Goal: Find specific page/section: Find specific page/section

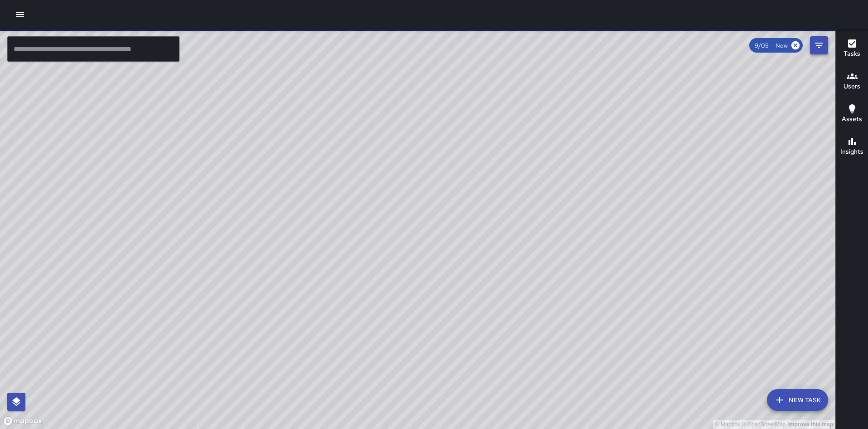
click at [815, 48] on icon "Filters" at bounding box center [819, 45] width 11 height 11
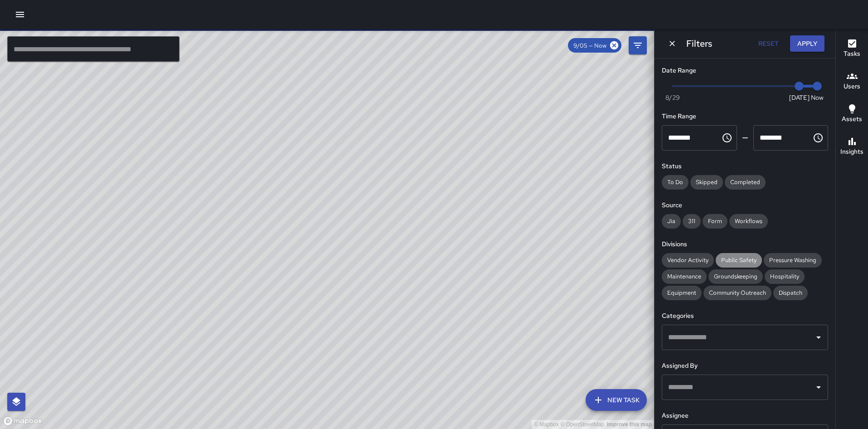
click at [736, 256] on div "Public Safety" at bounding box center [739, 260] width 46 height 15
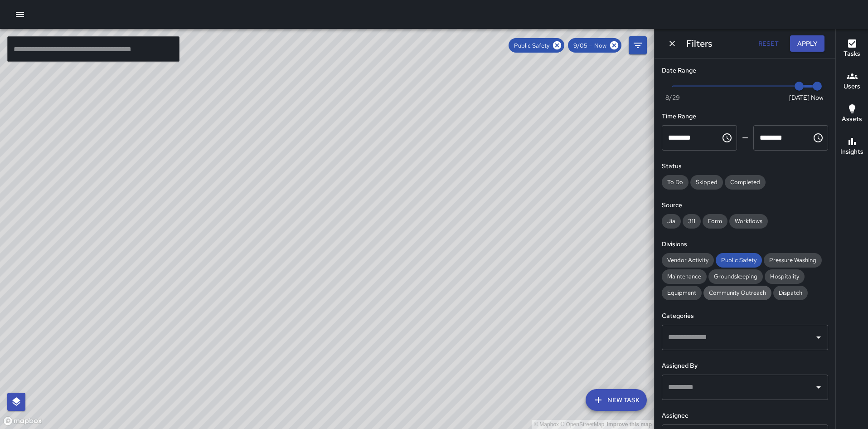
click at [708, 292] on span "Community Outreach" at bounding box center [738, 293] width 68 height 8
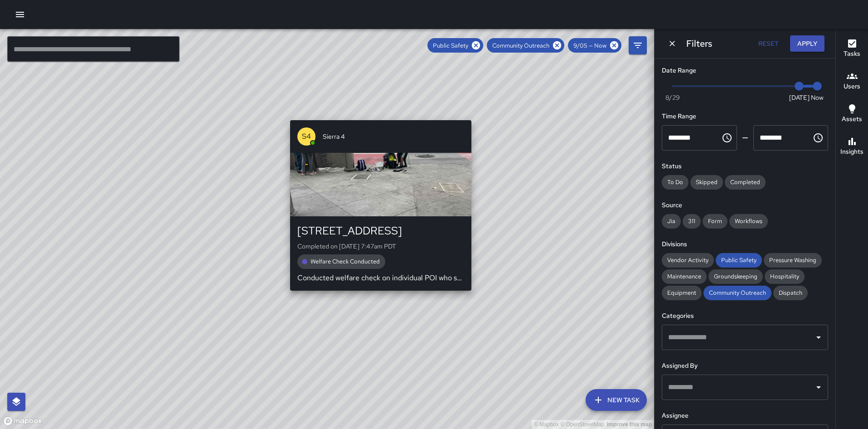
click at [285, 296] on div "© Mapbox © OpenStreetMap Improve this map S4 [GEOGRAPHIC_DATA][STREET_ADDRESS] …" at bounding box center [327, 229] width 654 height 400
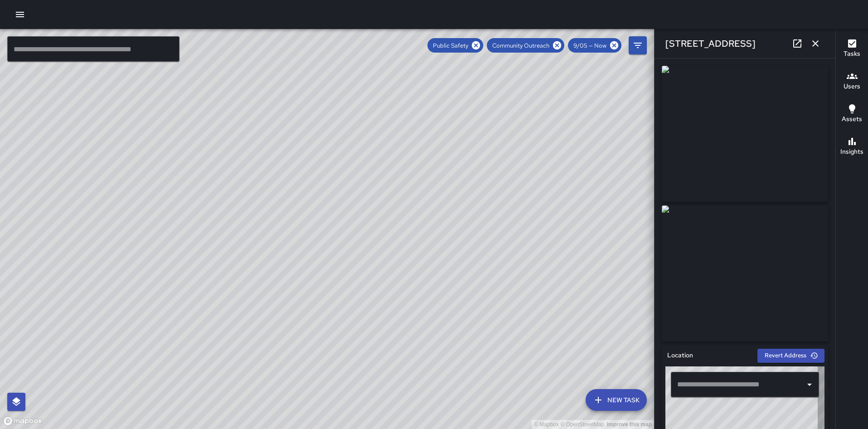
type input "**********"
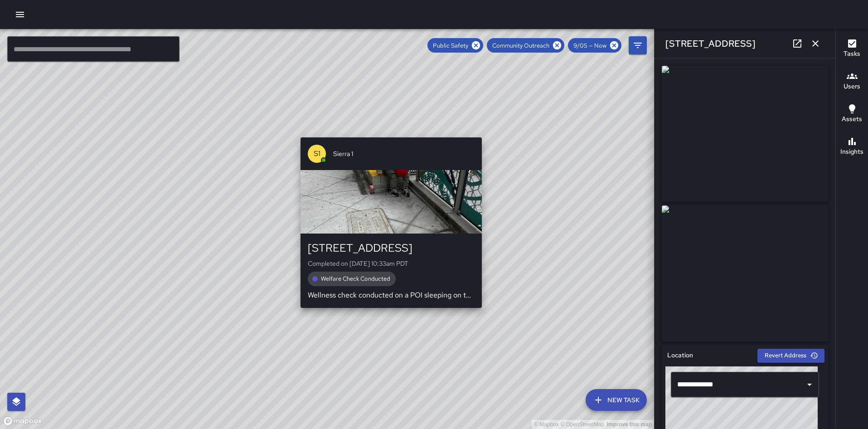
click at [385, 132] on div "© Mapbox © OpenStreetMap Improve this map S1 Sierra 1 [STREET_ADDRESS] Complete…" at bounding box center [327, 229] width 654 height 400
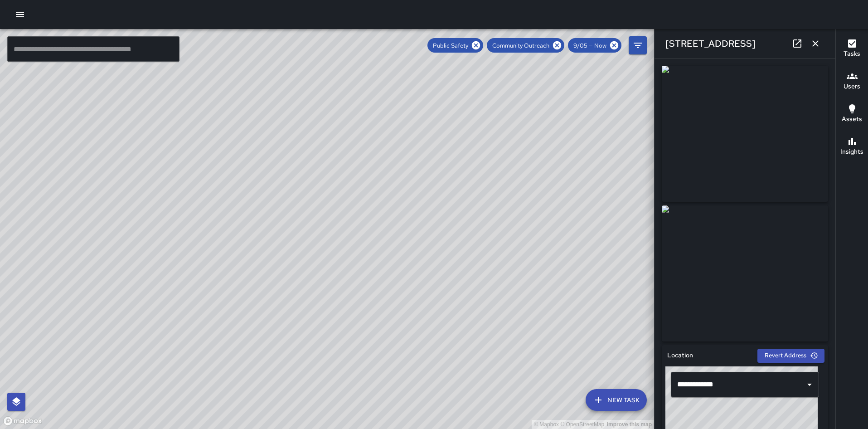
click at [340, 233] on div "© Mapbox © OpenStreetMap Improve this map" at bounding box center [327, 229] width 654 height 400
click at [336, 236] on div "© Mapbox © OpenStreetMap Improve this map S1 Sierra 1 [STREET_ADDRESS] Complete…" at bounding box center [327, 229] width 654 height 400
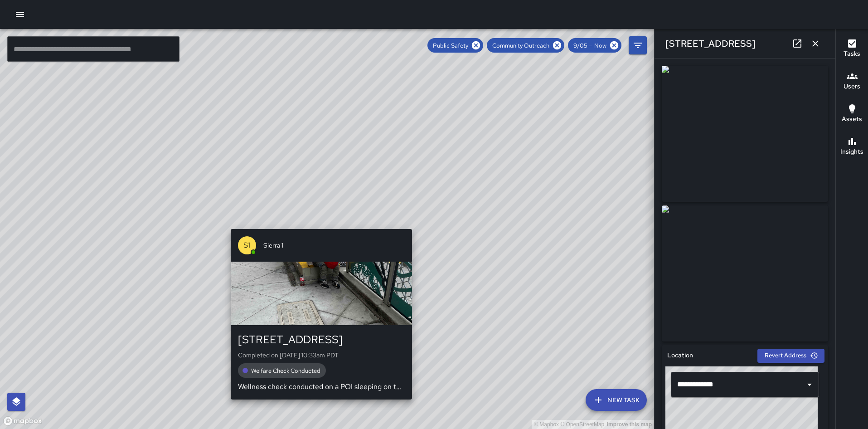
click at [319, 223] on div "© Mapbox © OpenStreetMap Improve this map S1 Sierra 1 [STREET_ADDRESS] Complete…" at bounding box center [327, 229] width 654 height 400
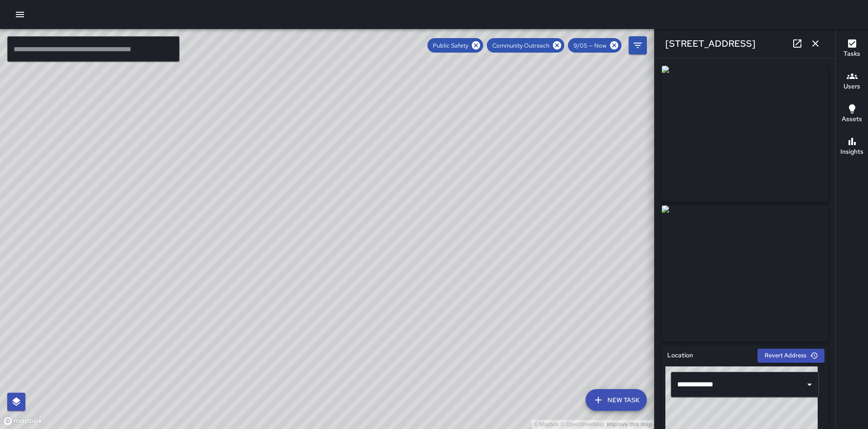
click at [336, 238] on div "© Mapbox © OpenStreetMap Improve this map S1 Sierra 1 [STREET_ADDRESS] Complete…" at bounding box center [327, 229] width 654 height 400
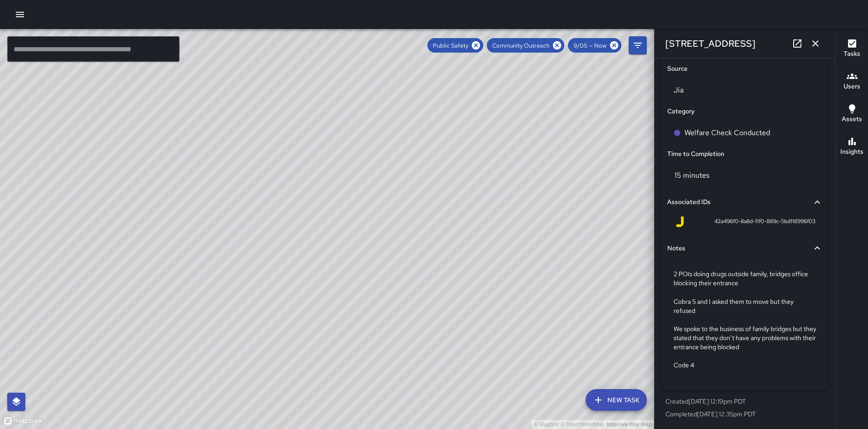
scroll to position [599, 0]
drag, startPoint x: 471, startPoint y: 232, endPoint x: 423, endPoint y: 346, distance: 124.0
click at [423, 346] on div "© Mapbox © OpenStreetMap Improve this map" at bounding box center [327, 229] width 654 height 400
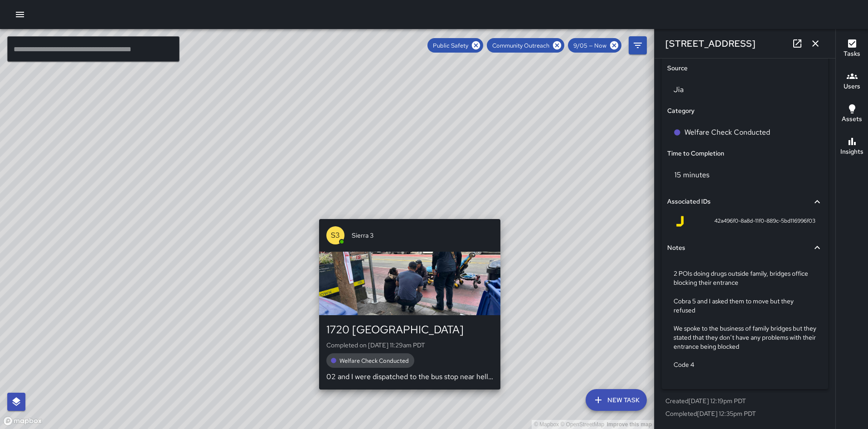
click at [405, 211] on div "© Mapbox © OpenStreetMap Improve this map S3 Sierra 3 1720 Broadway Completed o…" at bounding box center [327, 229] width 654 height 400
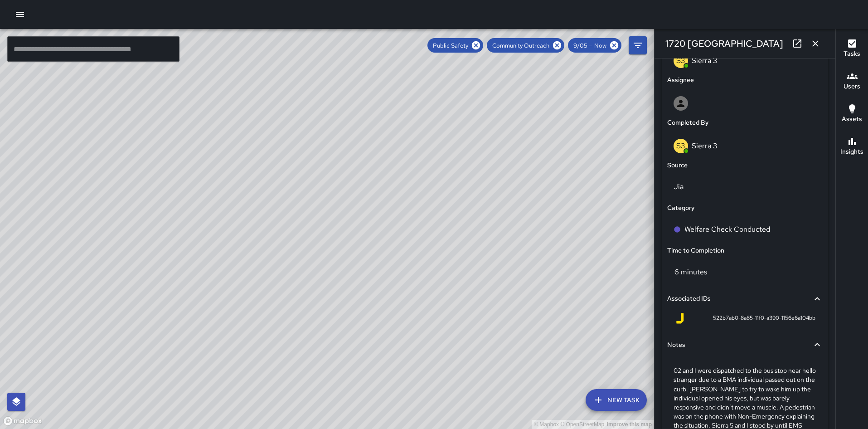
scroll to position [590, 0]
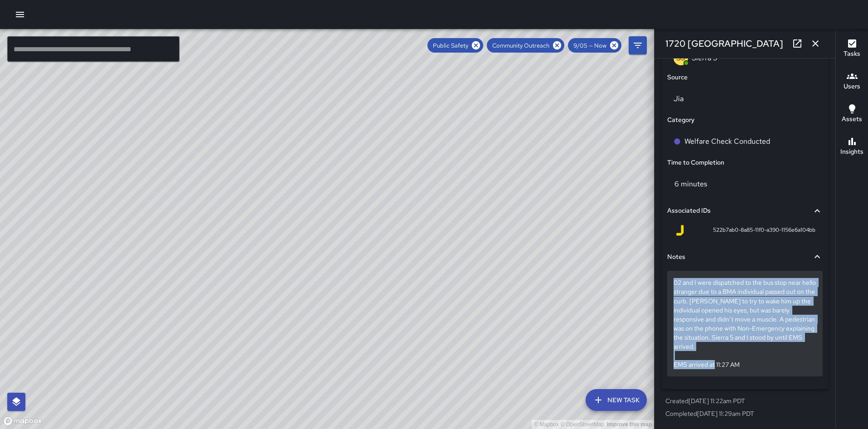
drag, startPoint x: 749, startPoint y: 370, endPoint x: 669, endPoint y: 287, distance: 115.4
click at [669, 287] on div "02 and I were dispatched to the bus stop near hello stranger due to a BMA indiv…" at bounding box center [745, 323] width 156 height 105
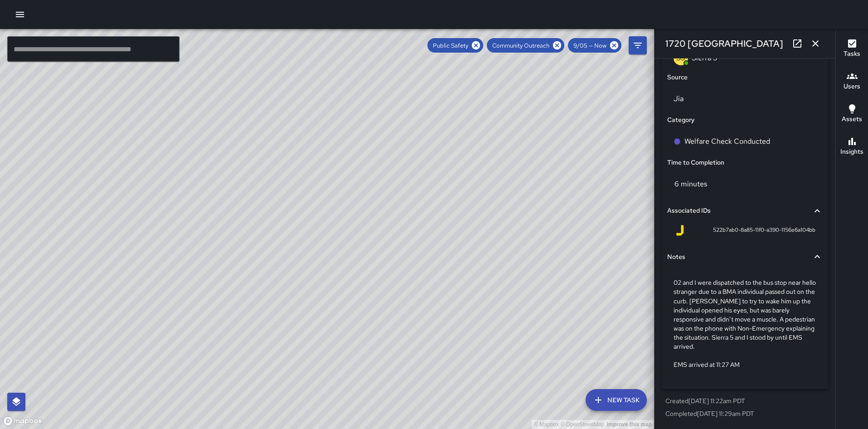
scroll to position [518, 0]
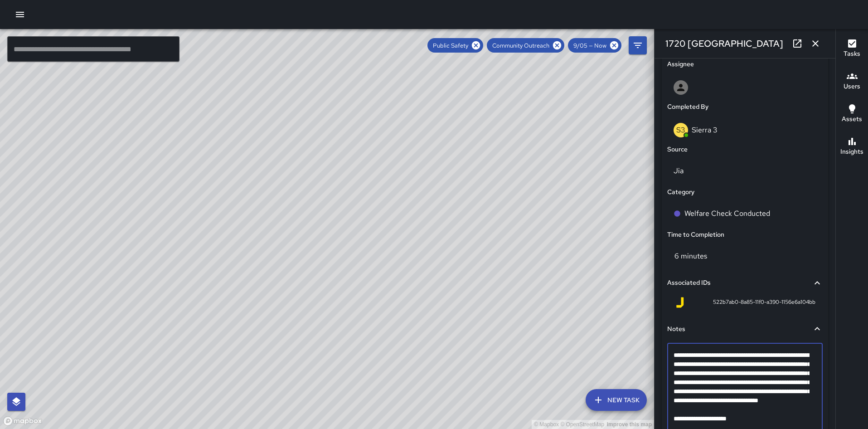
click at [725, 388] on textarea "**********" at bounding box center [742, 395] width 136 height 91
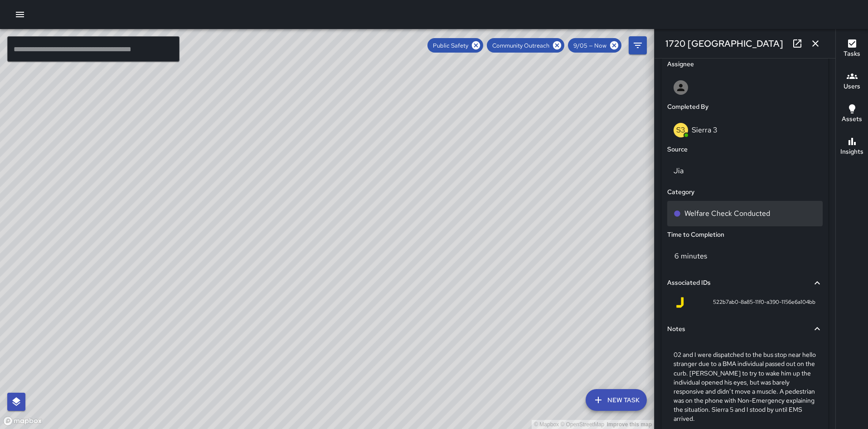
scroll to position [590, 0]
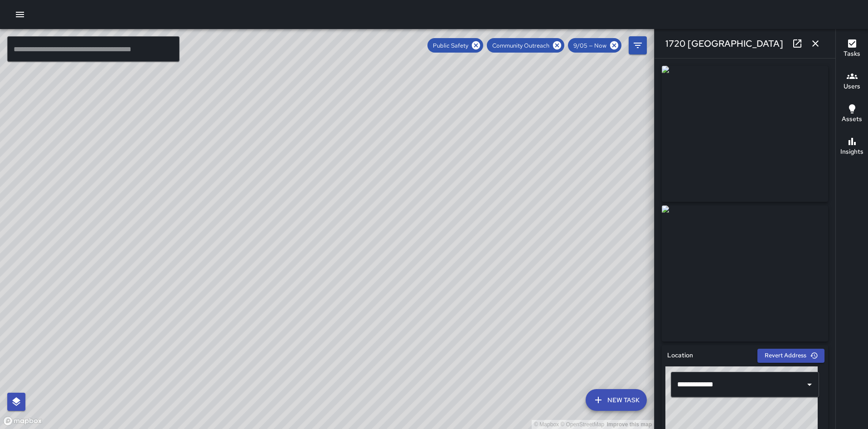
click at [308, 403] on div "© Mapbox © OpenStreetMap Improve this map S1 Sierra 1 [STREET_ADDRESS] Complete…" at bounding box center [327, 229] width 654 height 400
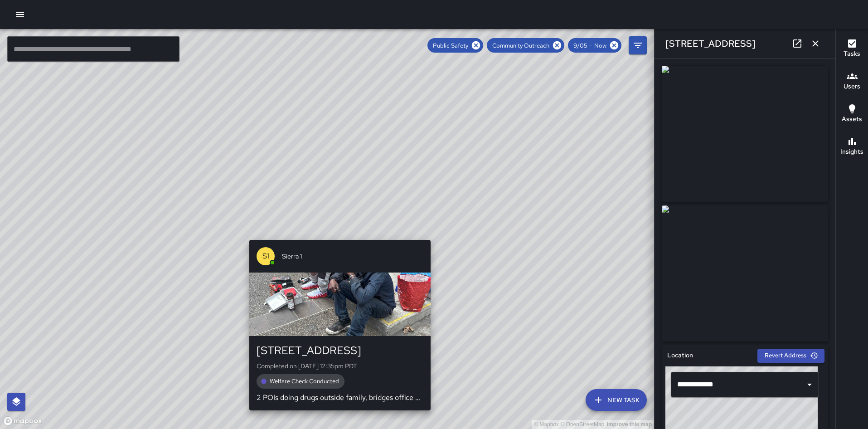
click at [337, 235] on div "© Mapbox © OpenStreetMap Improve this map S1 Sierra 1 [STREET_ADDRESS] Complete…" at bounding box center [327, 229] width 654 height 400
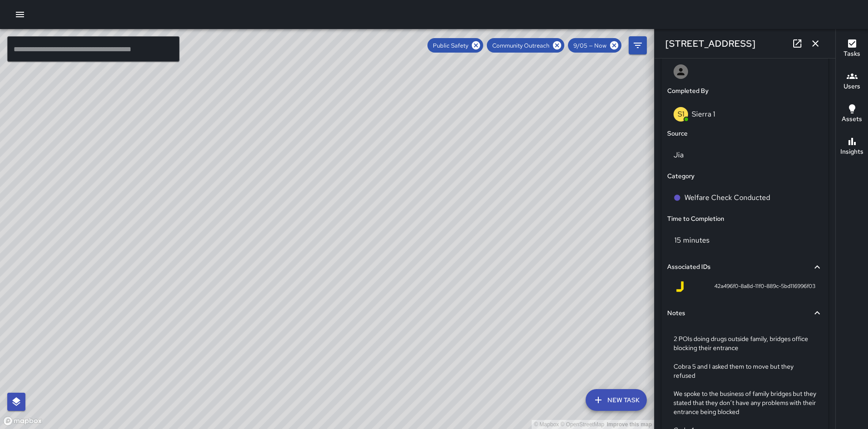
scroll to position [599, 0]
